Goal: Transaction & Acquisition: Purchase product/service

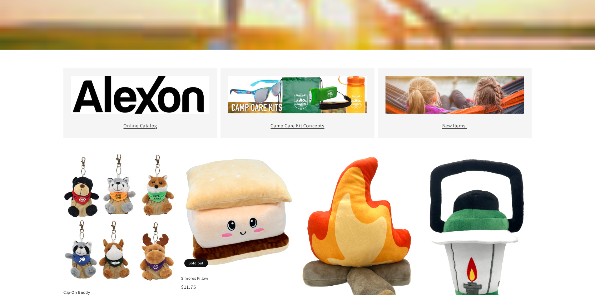
scroll to position [229, 0]
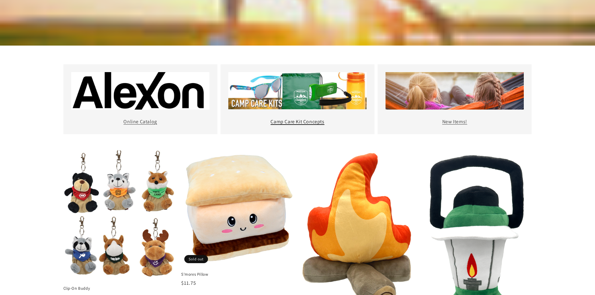
click at [290, 122] on link "Camp Care Kit Concepts" at bounding box center [298, 121] width 54 height 7
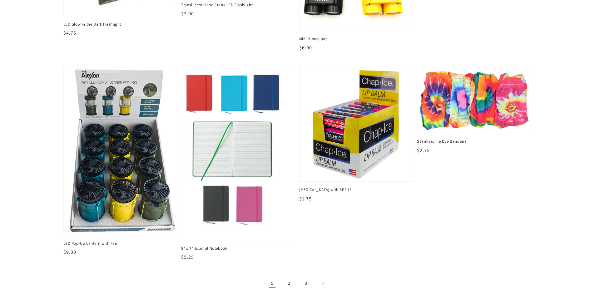
scroll to position [562, 0]
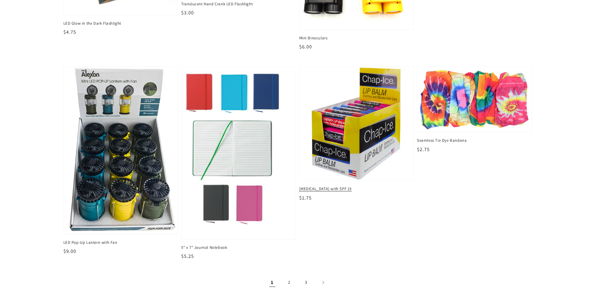
click at [385, 123] on img at bounding box center [356, 123] width 117 height 117
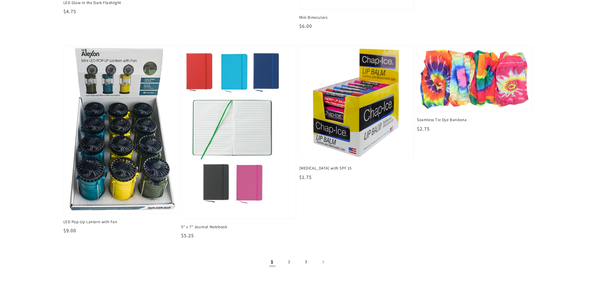
scroll to position [583, 0]
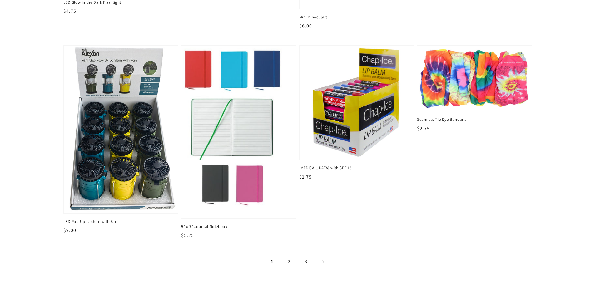
click at [233, 121] on img at bounding box center [238, 132] width 117 height 178
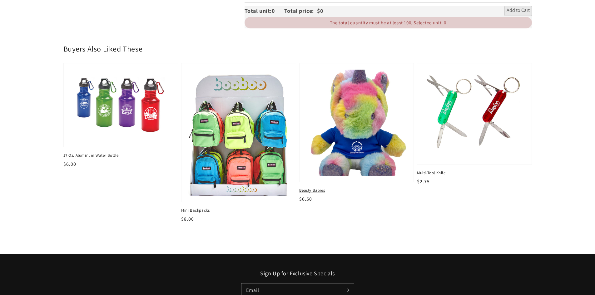
scroll to position [396, 0]
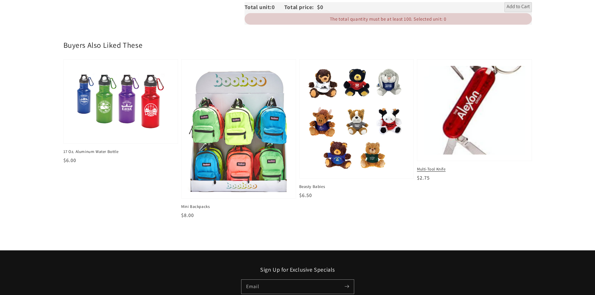
click at [438, 116] on img at bounding box center [474, 111] width 105 height 92
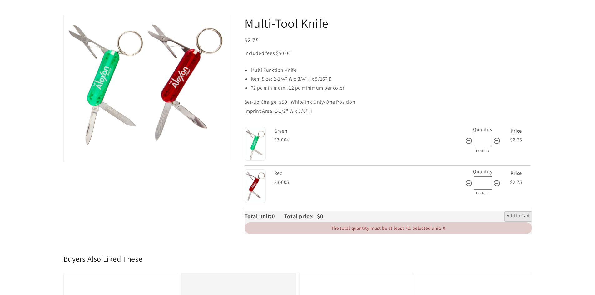
scroll to position [52, 0]
